Goal: Transaction & Acquisition: Purchase product/service

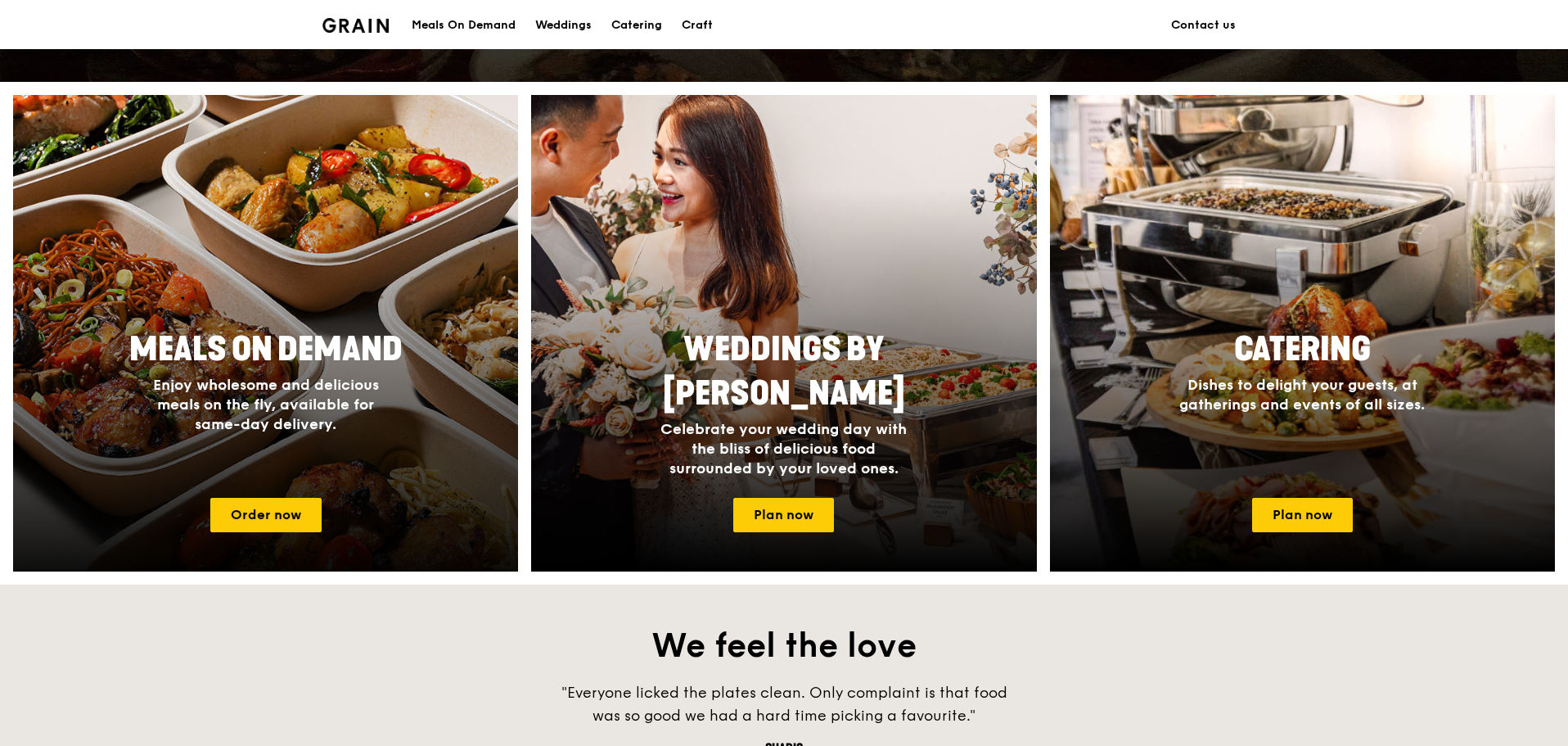
click at [360, 424] on h4 "Enjoy wholesome and delicious meals on the fly, available for same-day delivery." at bounding box center [266, 403] width 262 height 59
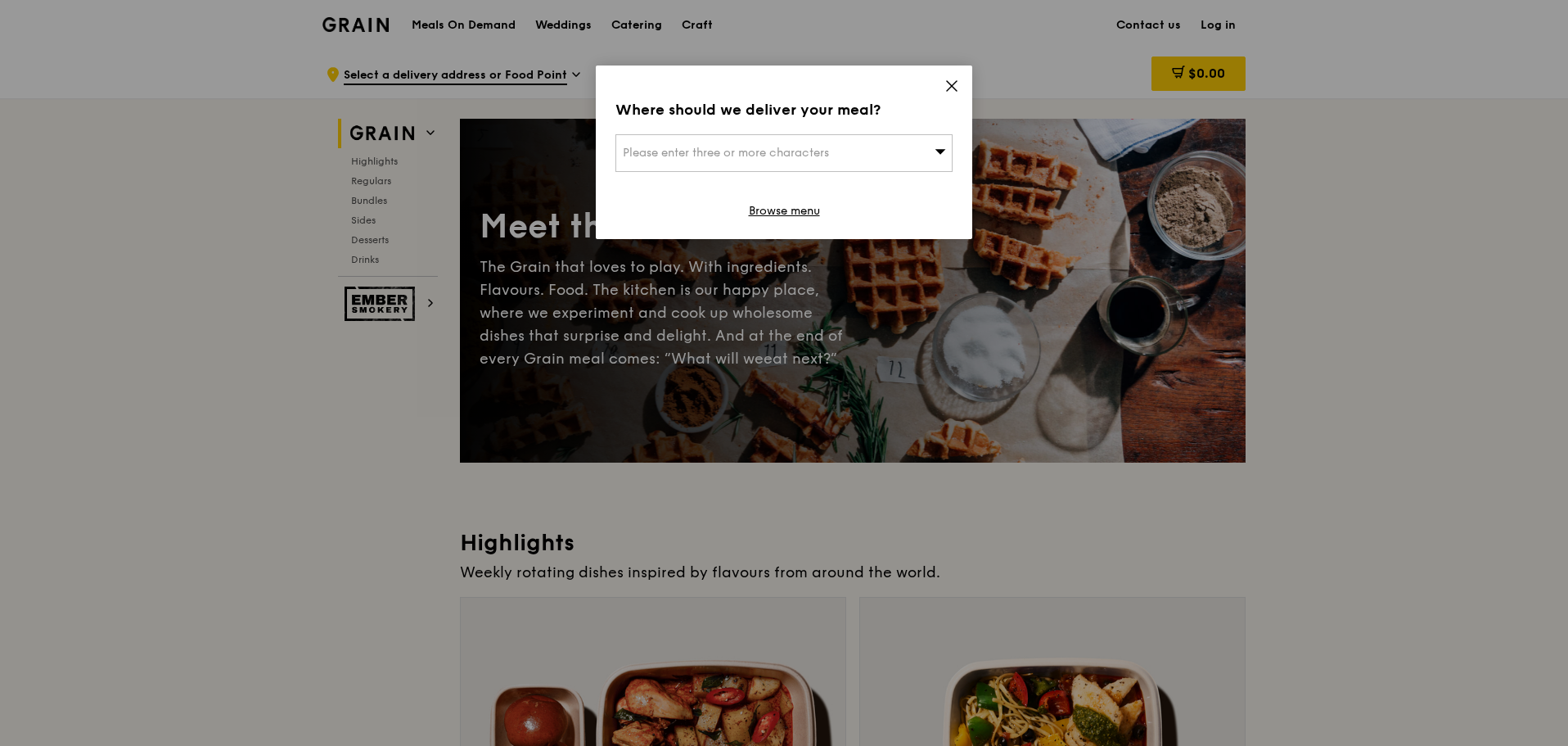
click at [950, 80] on div "Where should we deliver your meal? Please enter three or more characters Browse…" at bounding box center [784, 152] width 376 height 173
click at [948, 82] on icon at bounding box center [952, 86] width 9 height 9
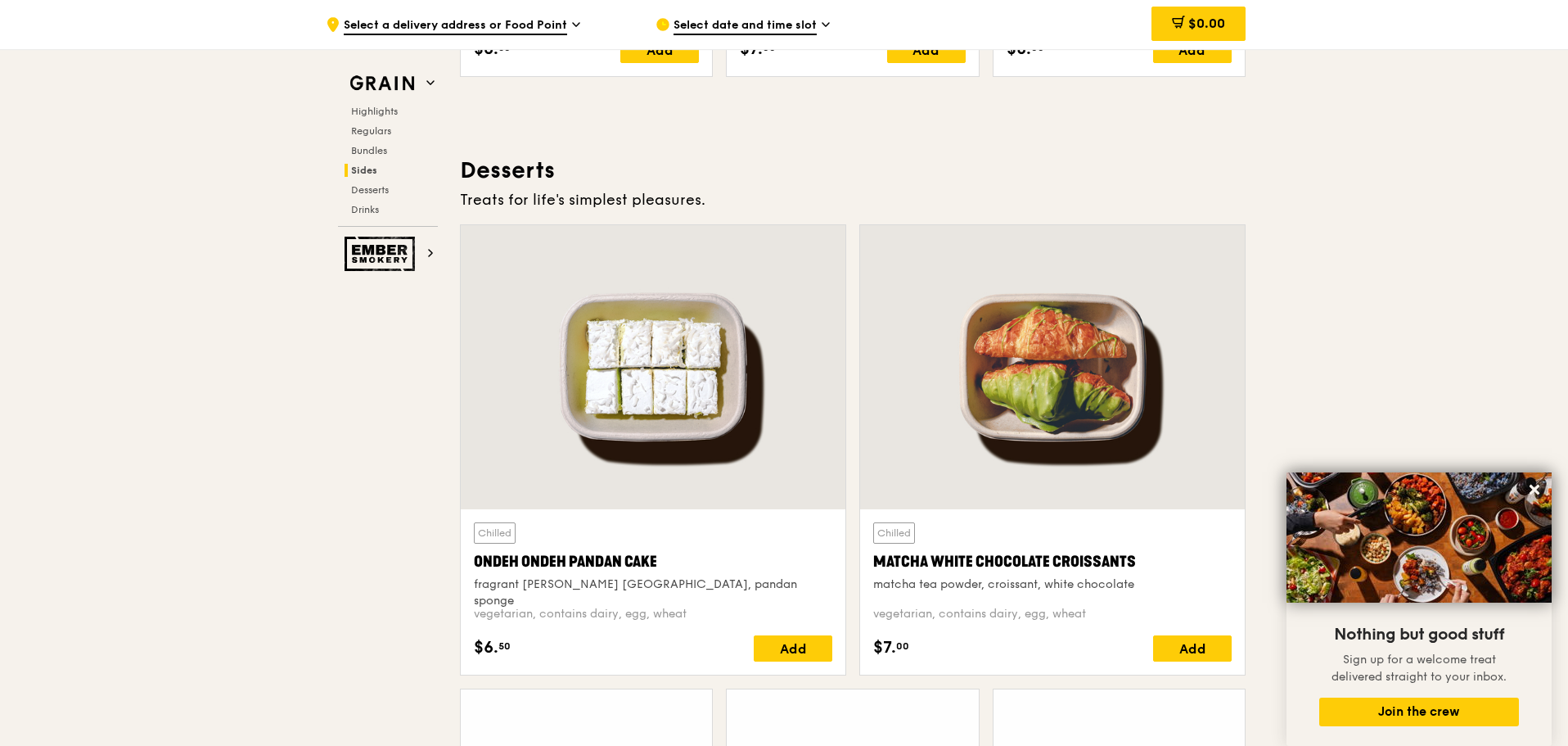
scroll to position [4707, 0]
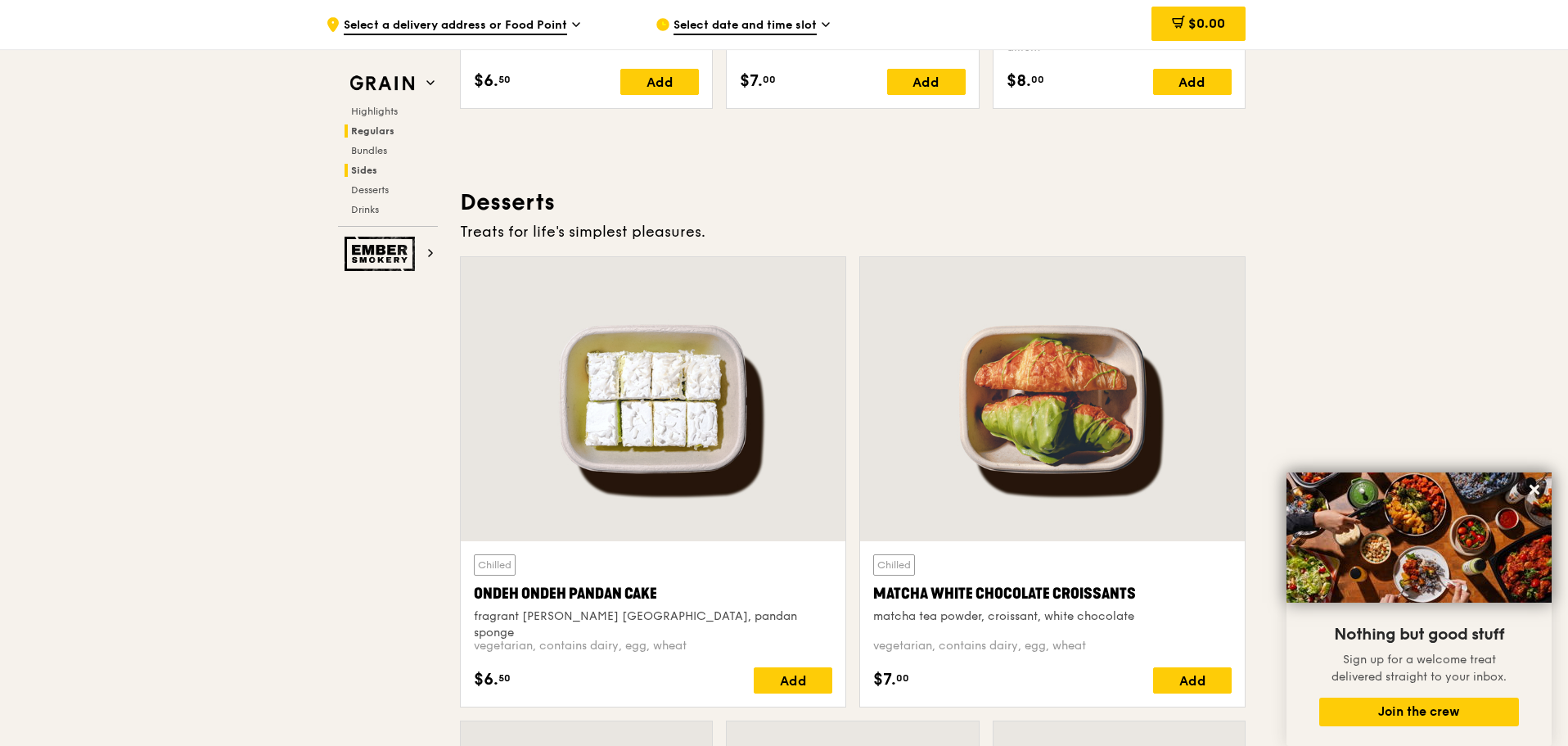
click at [361, 134] on span "Regulars" at bounding box center [373, 131] width 43 height 11
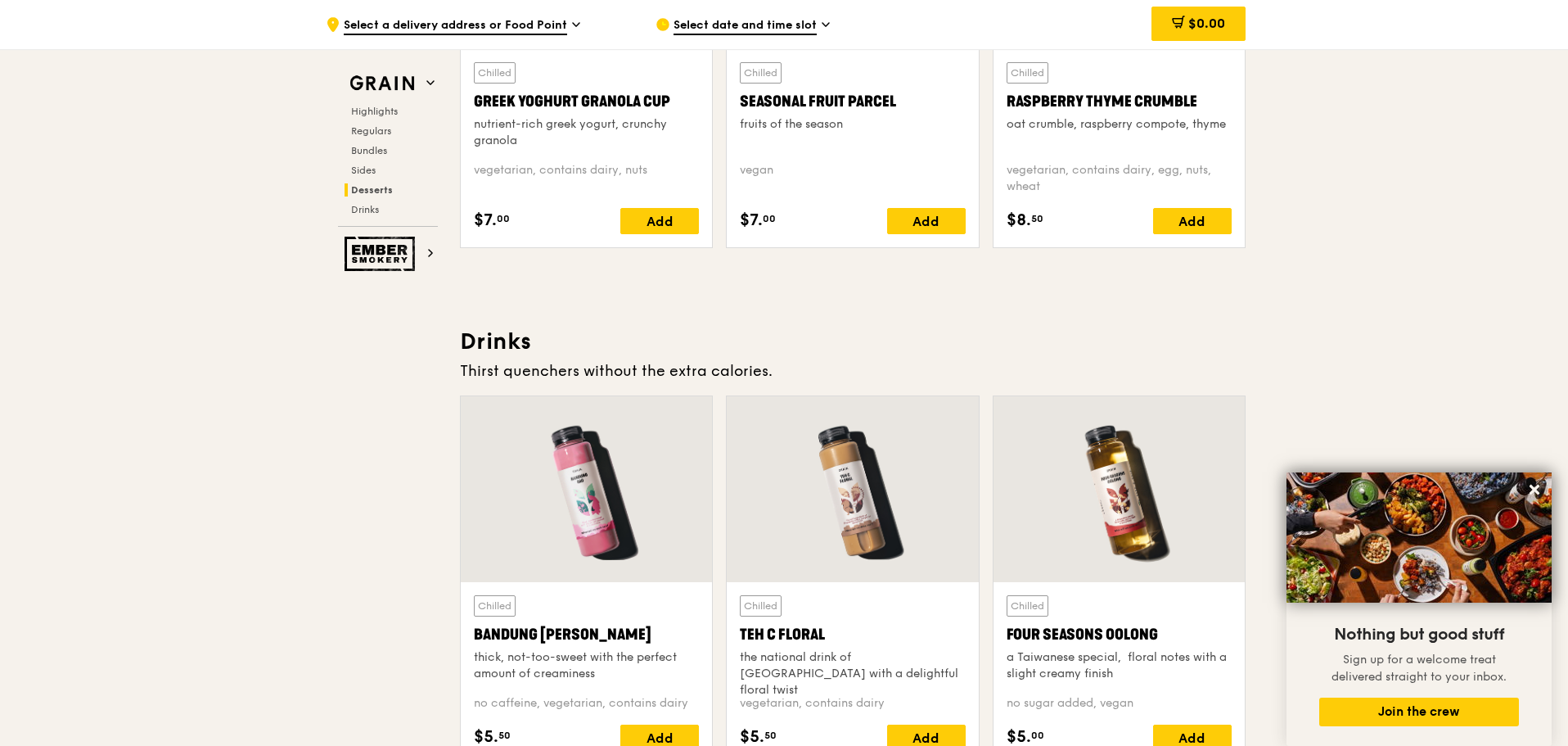
scroll to position [5811, 0]
